Goal: Task Accomplishment & Management: Use online tool/utility

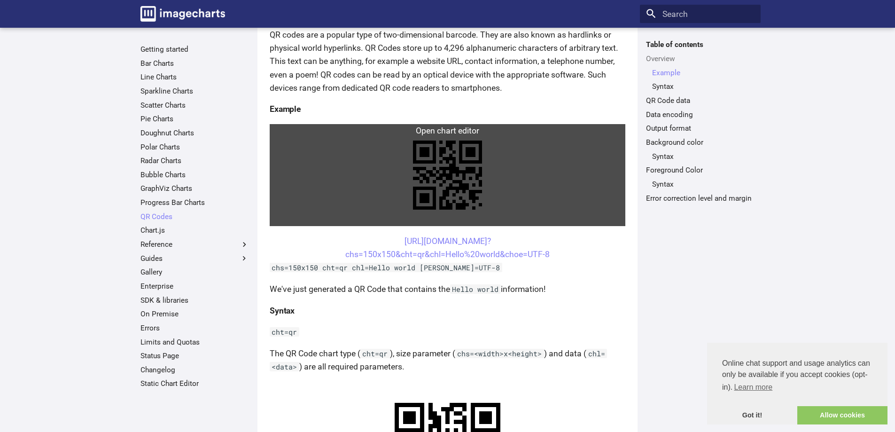
scroll to position [376, 0]
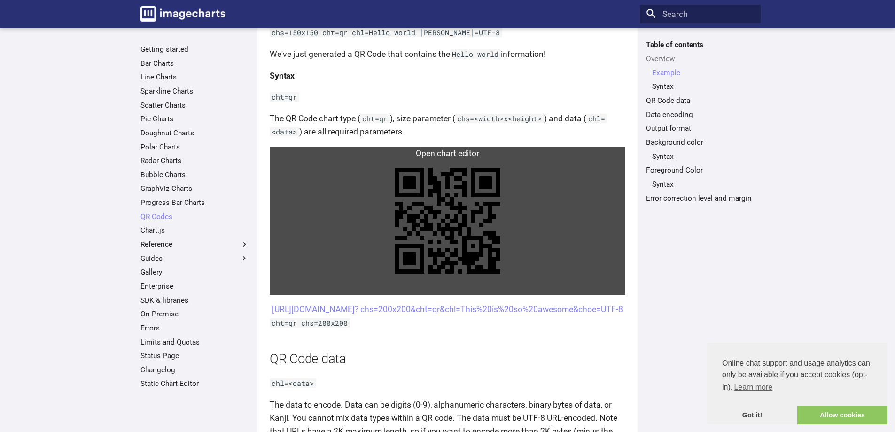
click at [498, 227] on link at bounding box center [448, 221] width 356 height 148
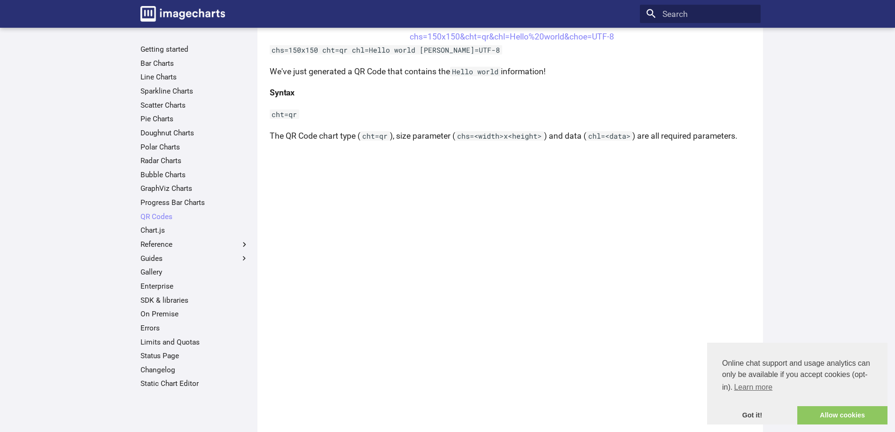
scroll to position [329, 0]
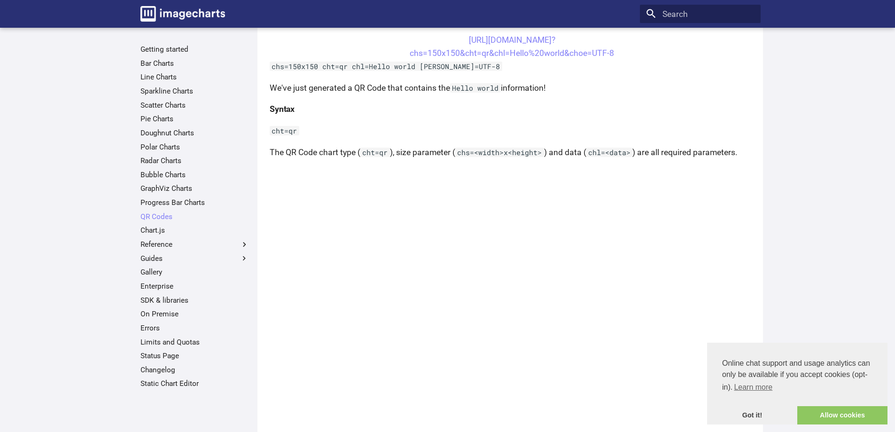
click at [337, 70] on code "chs=150x150 cht=qr chl=Hello world [PERSON_NAME]=UTF-8" at bounding box center [386, 66] width 233 height 9
drag, startPoint x: 624, startPoint y: 55, endPoint x: 447, endPoint y: 37, distance: 177.5
click at [447, 37] on center "[URL][DOMAIN_NAME]? chs=150x150&cht=qr&chl=Hello%20world&choe=UTF-8" at bounding box center [512, 46] width 485 height 26
copy link "[URL][DOMAIN_NAME]? chs=150x150&cht=qr&chl=Hello%20world&choe=UTF-8"
click at [515, 52] on link "[URL][DOMAIN_NAME]? chs=150x150&cht=qr&chl=Hello%20world&choe=UTF-8" at bounding box center [512, 46] width 204 height 23
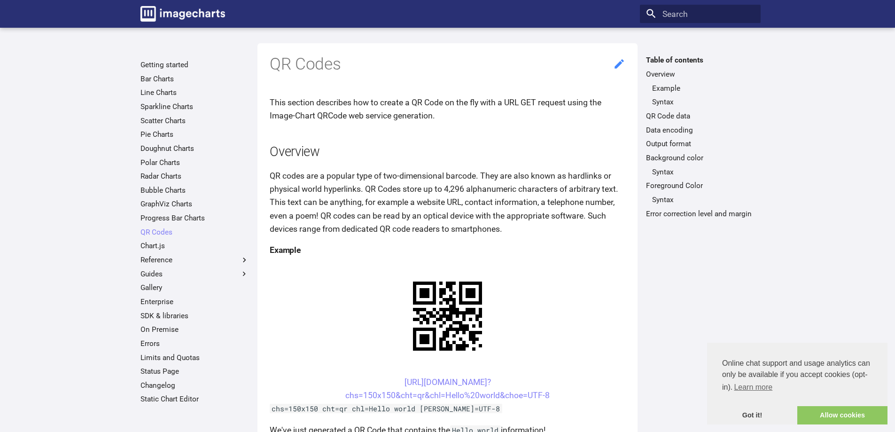
click at [621, 66] on icon at bounding box center [619, 64] width 12 height 12
